Goal: Task Accomplishment & Management: Use online tool/utility

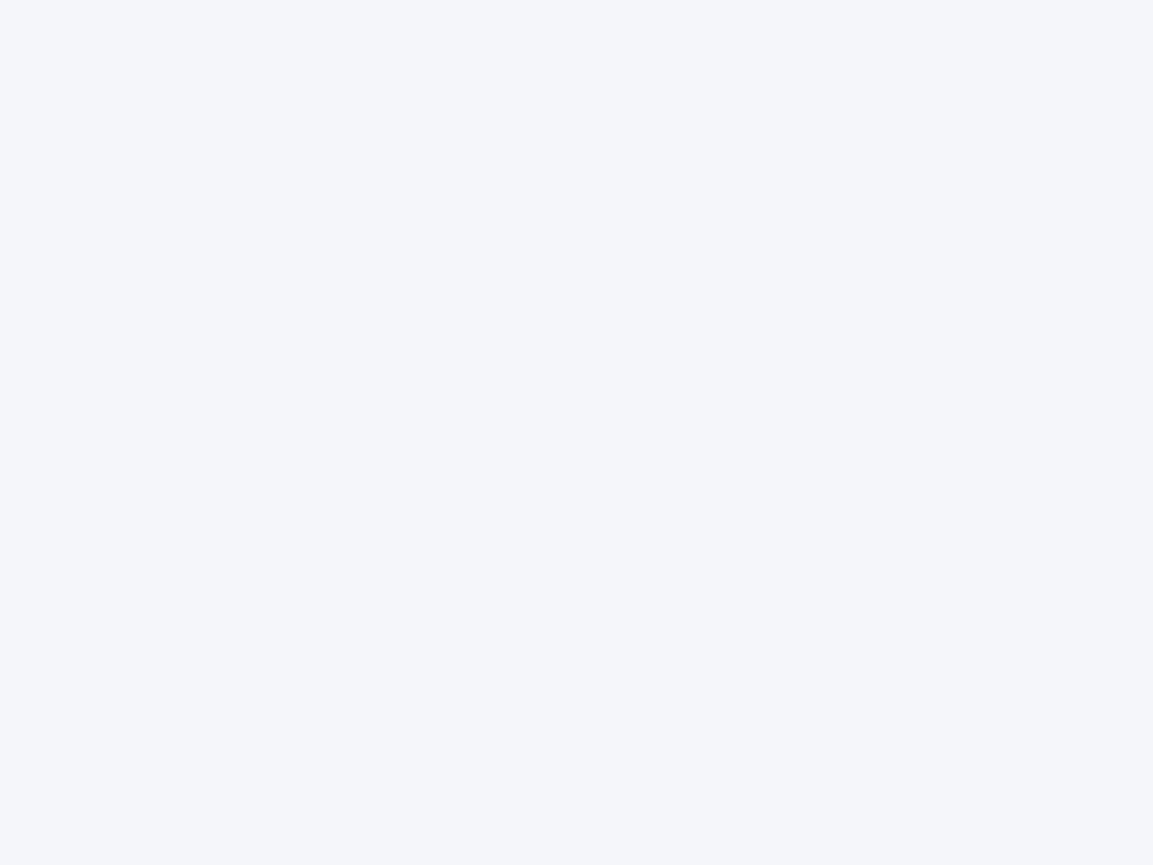
click at [577, 432] on div at bounding box center [576, 432] width 1153 height 865
